Goal: Answer question/provide support: Answer question/provide support

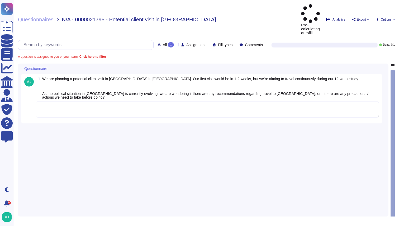
click at [129, 101] on textarea at bounding box center [207, 109] width 343 height 16
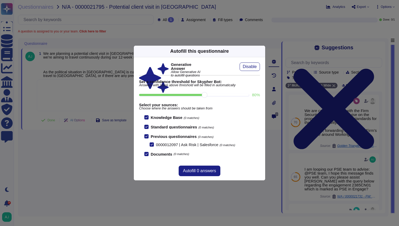
click at [72, 98] on div "Autofill this questionnaire Generative Answer Allow Generative AI to autofill q…" at bounding box center [199, 113] width 399 height 226
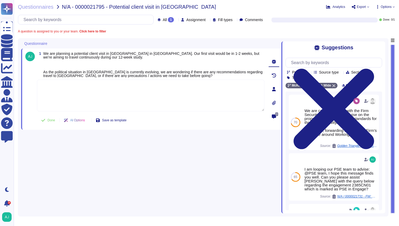
click at [85, 97] on textarea at bounding box center [151, 96] width 228 height 32
paste textarea ". I can see in our Firm’s Destinations Dashboard that there are no marked risk …"
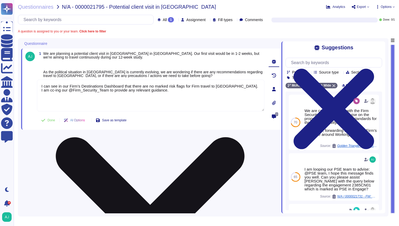
click at [157, 103] on textarea "I can see in our Firm’s Destinations Dashboard that there are no marked risk fl…" at bounding box center [151, 96] width 228 height 32
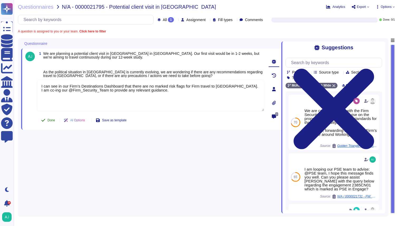
type textarea "I can see in our Firm’s Destinations Dashboard that there are no marked risk fl…"
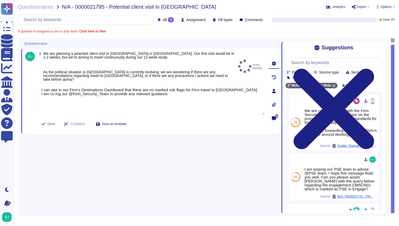
click at [53, 123] on span "Done" at bounding box center [52, 124] width 8 height 3
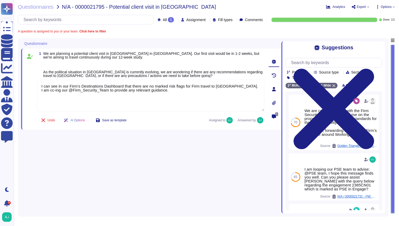
click at [44, 10] on div "Questionnaires N/A - 0000021795 - Potential client visit in Serbia Analytics Ex…" at bounding box center [207, 113] width 386 height 226
click at [46, 9] on span "Questionnaires" at bounding box center [36, 6] width 36 height 5
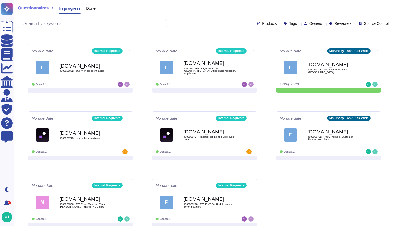
scroll to position [132, 0]
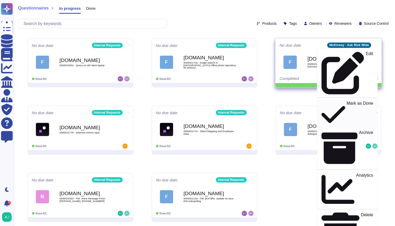
click at [348, 101] on p "Mark as Done" at bounding box center [360, 114] width 27 height 27
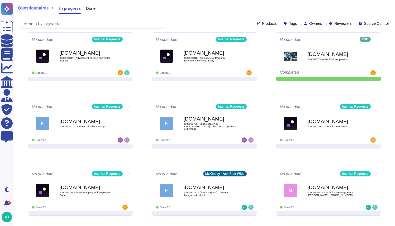
scroll to position [78, 0]
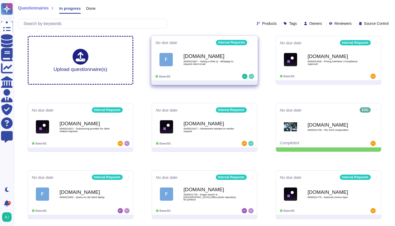
click at [231, 59] on div "[DOMAIN_NAME] 0000021807 - Asking a Risk Q - Whatapp to request client email" at bounding box center [210, 59] width 53 height 21
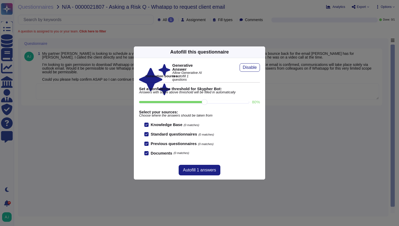
click at [262, 52] on icon at bounding box center [262, 52] width 0 height 0
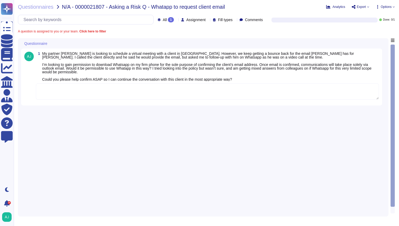
click at [103, 91] on textarea at bounding box center [207, 91] width 343 height 16
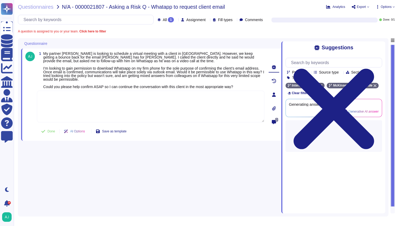
paste textarea "Yes, you can use WhatsApp in your Firm iPhone only for non-confidential and log…"
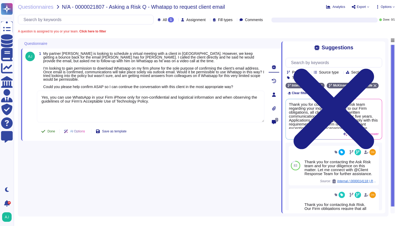
type textarea "Yes, you can use WhatsApp in your Firm iPhone only for non-confidential and log…"
click at [45, 133] on button "Done" at bounding box center [48, 131] width 22 height 11
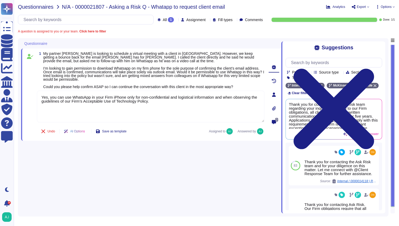
click at [44, 8] on span "Questionnaires" at bounding box center [36, 6] width 36 height 5
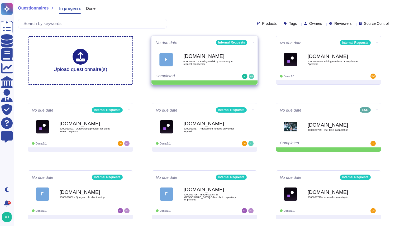
click at [253, 42] on span at bounding box center [253, 42] width 2 height 6
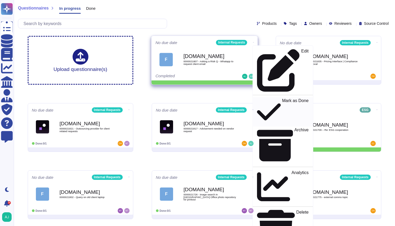
click at [282, 99] on p "Mark as Done" at bounding box center [295, 112] width 27 height 27
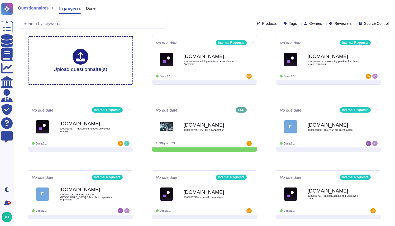
click at [92, 9] on span "Done" at bounding box center [91, 8] width 10 height 4
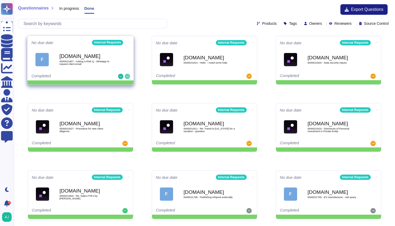
click at [106, 63] on span "0000021807 - Asking a Risk Q - Whatapp to request client email" at bounding box center [85, 62] width 53 height 5
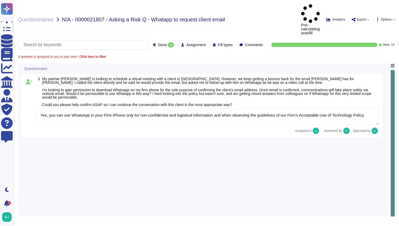
type textarea "Yes, you can use WhatsApp in your Firm iPhone only for non-confidential and log…"
